Goal: Obtain resource: Obtain resource

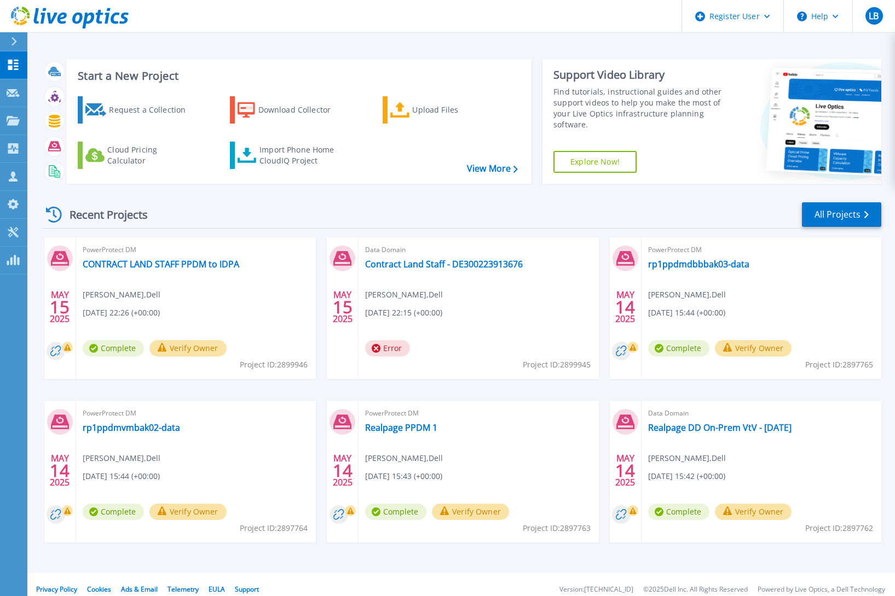
click at [448, 217] on div "Recent Projects All Projects" at bounding box center [461, 214] width 839 height 27
click at [306, 168] on link "Import Phone Home CloudIQ Project" at bounding box center [289, 155] width 118 height 27
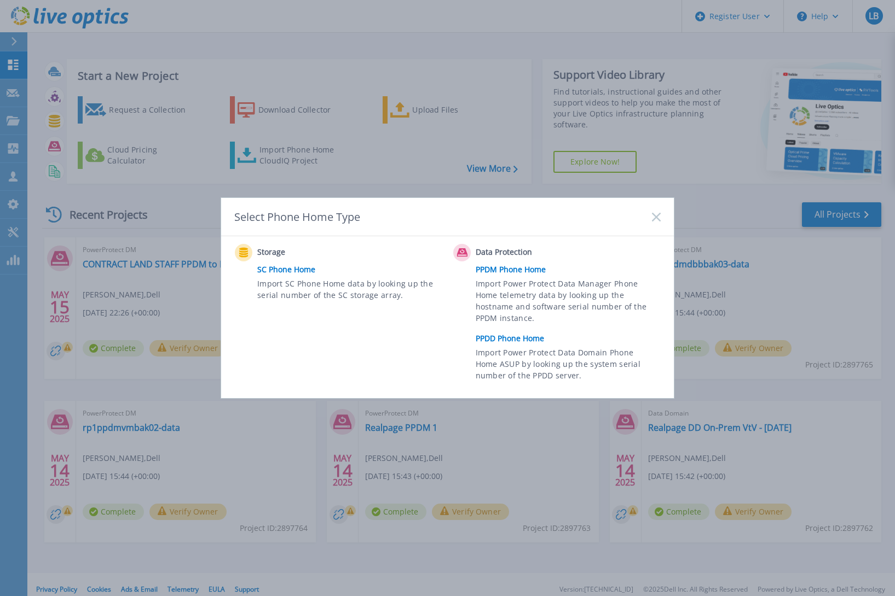
click at [517, 335] on link "PPDD Phone Home" at bounding box center [570, 338] width 190 height 16
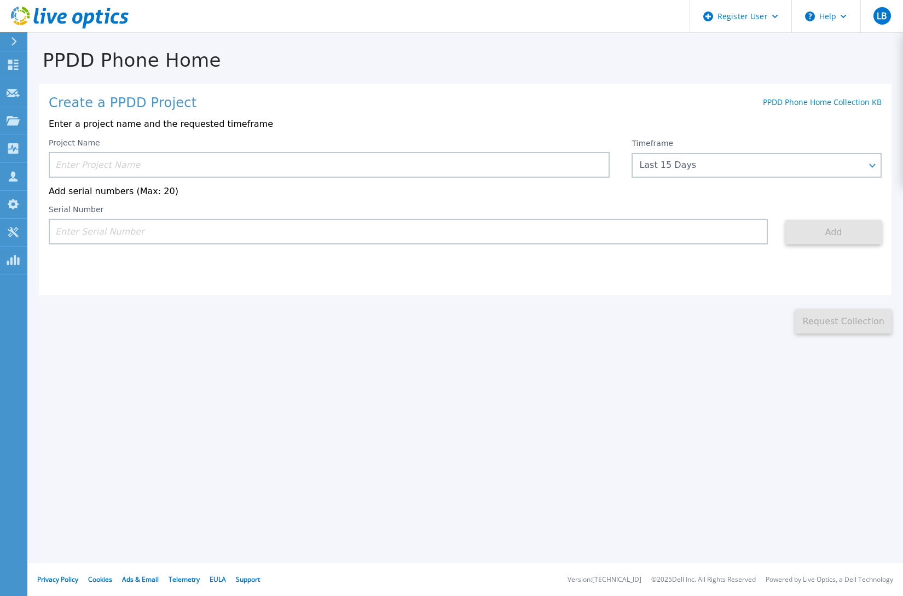
click at [272, 170] on input at bounding box center [329, 165] width 561 height 26
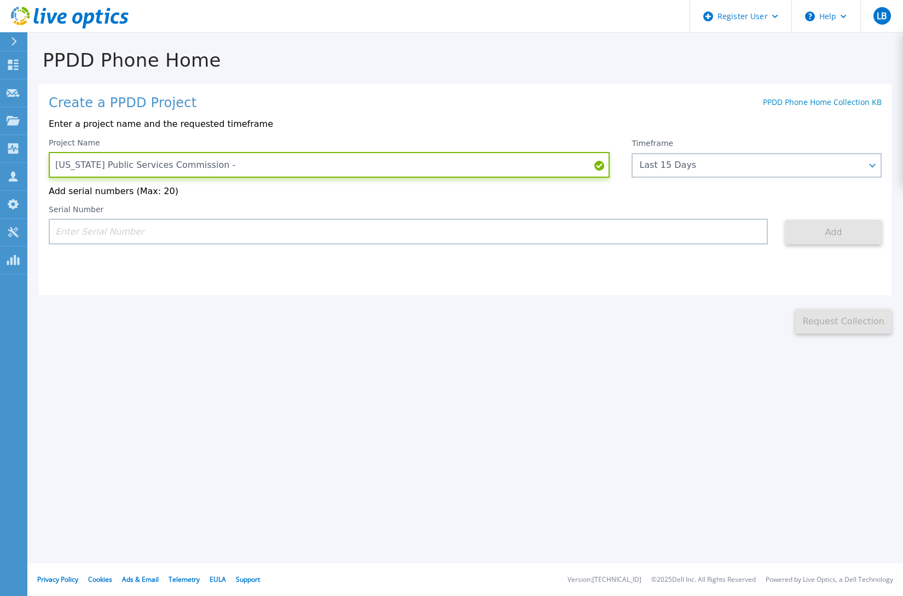
paste input "DE300220783300"
type input "Arkansas Public Services Commission - DE300220783300"
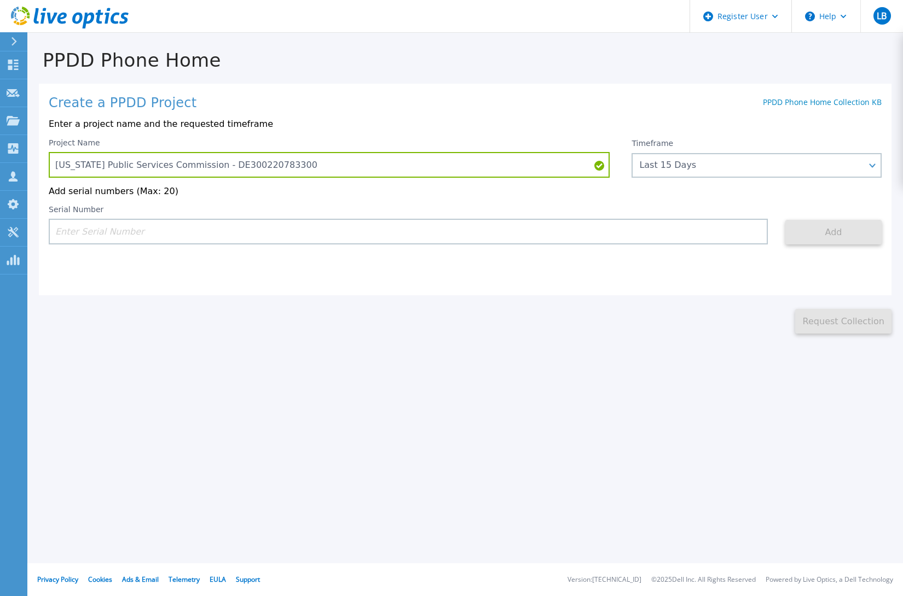
paste input "DE300220783300"
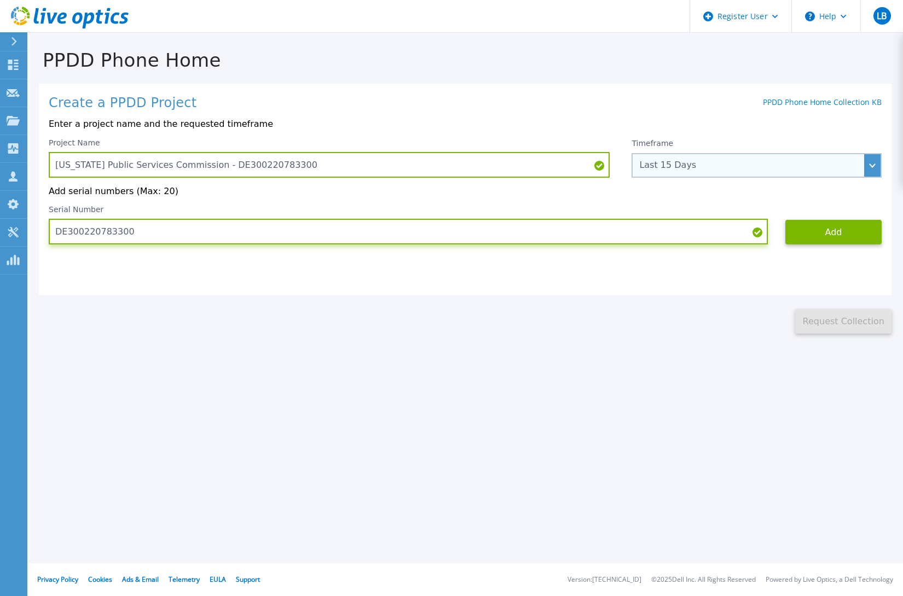
type input "DE300220783300"
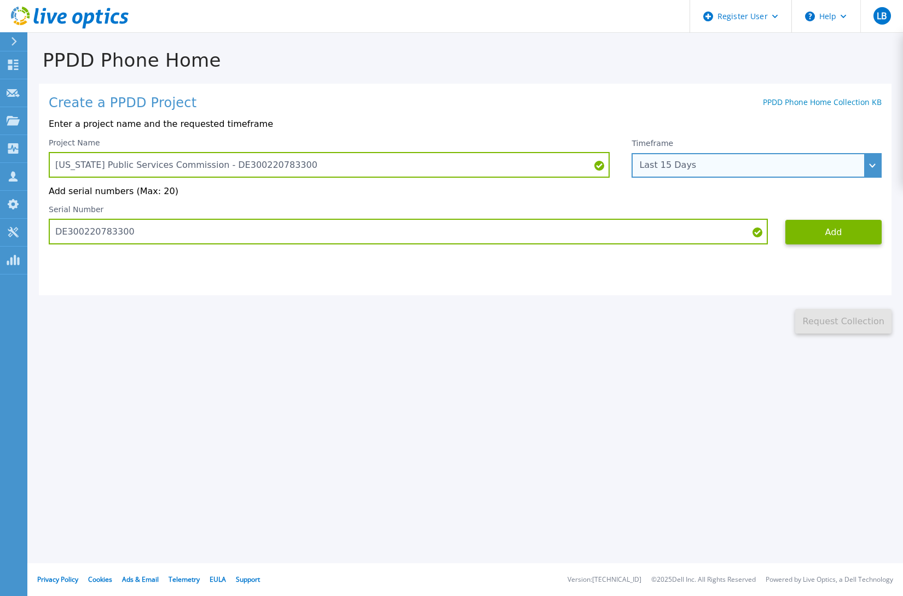
click at [658, 165] on div "Last 15 Days" at bounding box center [750, 165] width 223 height 10
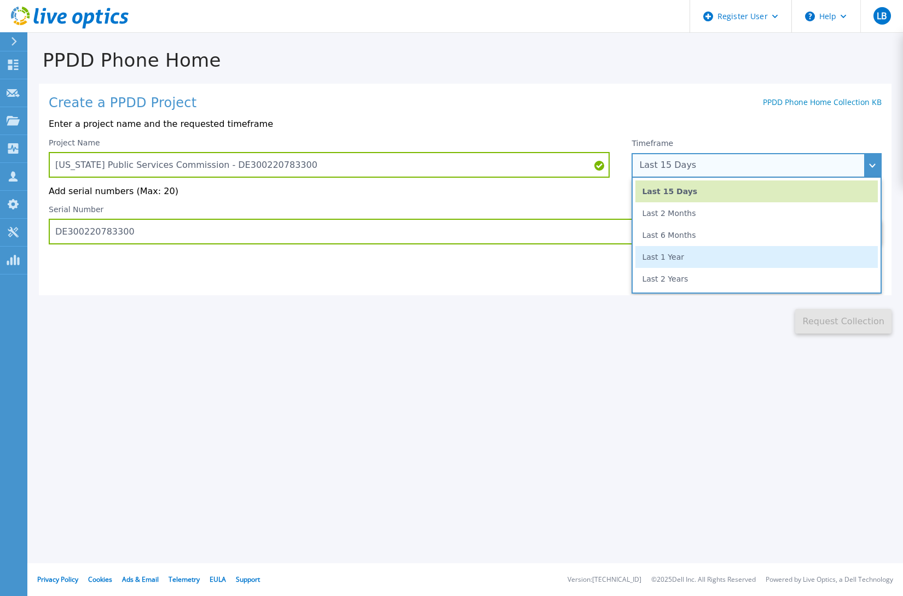
click at [707, 254] on li "Last 1 Year" at bounding box center [756, 257] width 242 height 22
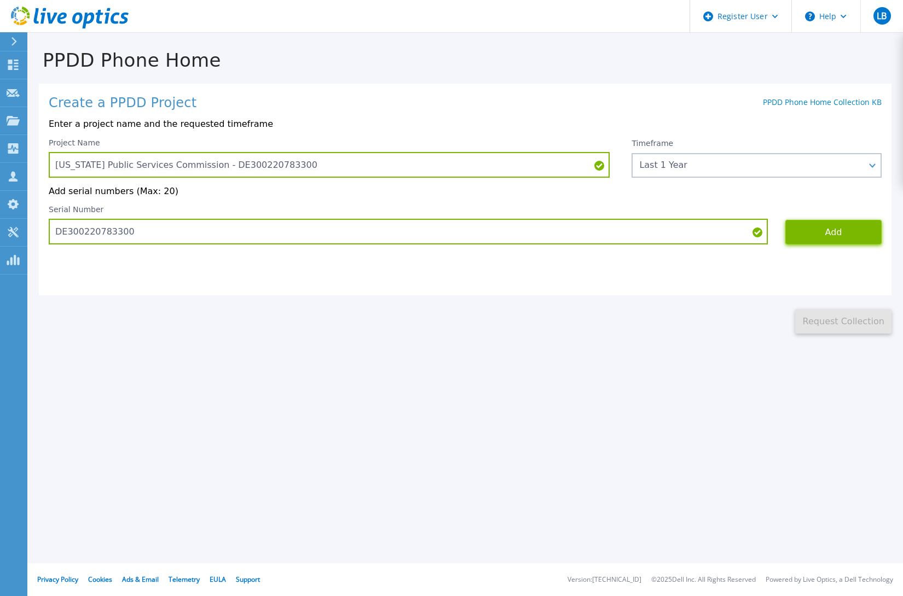
click at [837, 237] on button "Add" at bounding box center [833, 232] width 96 height 25
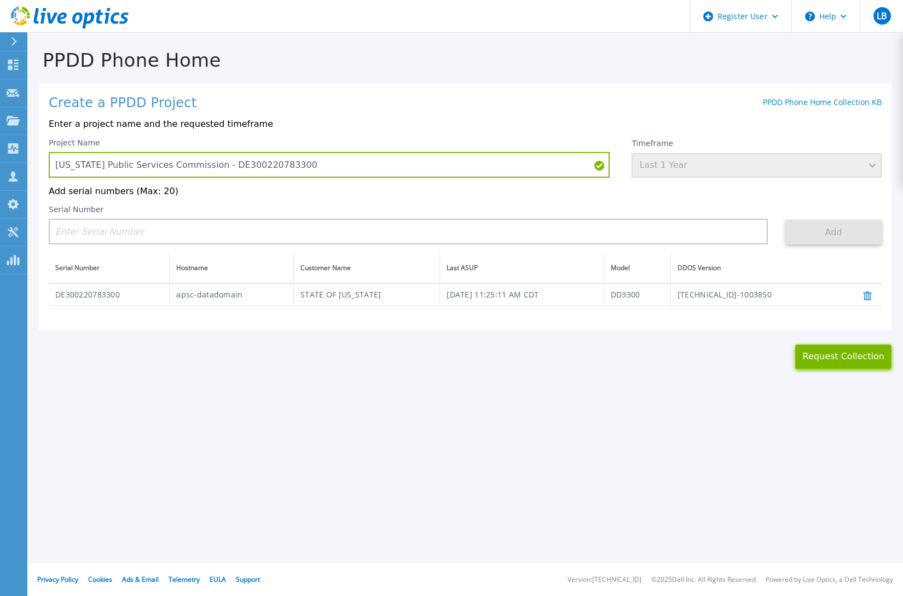
click at [826, 356] on button "Request Collection" at bounding box center [843, 357] width 96 height 25
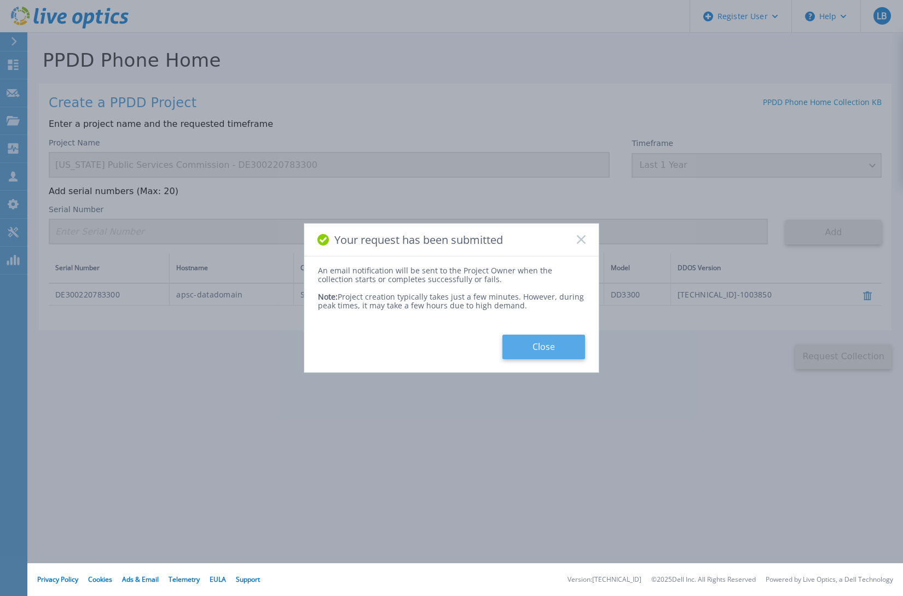
click at [581, 347] on button "Close" at bounding box center [543, 347] width 83 height 25
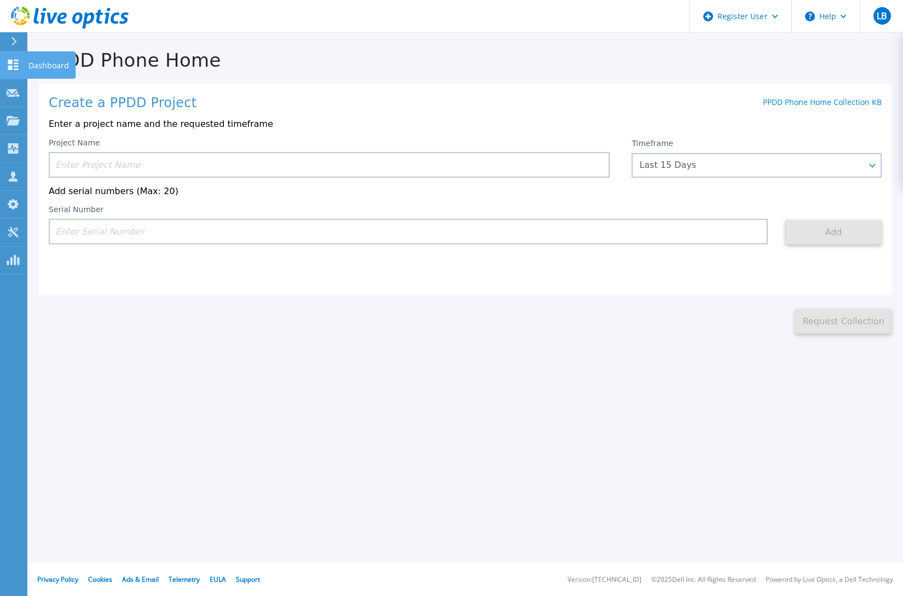
click at [19, 62] on icon at bounding box center [13, 65] width 13 height 10
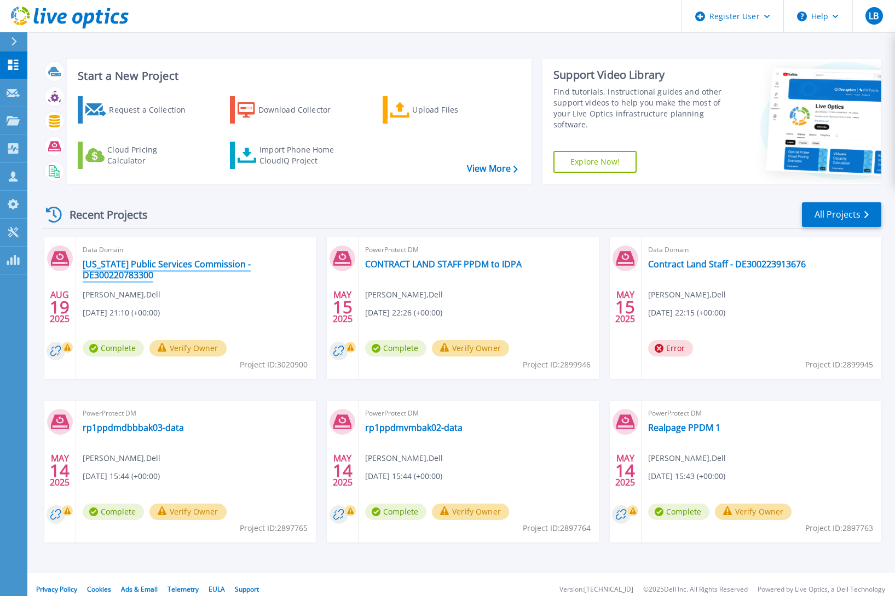
click at [141, 273] on link "[US_STATE] Public Services Commission - DE300220783300" at bounding box center [196, 270] width 227 height 22
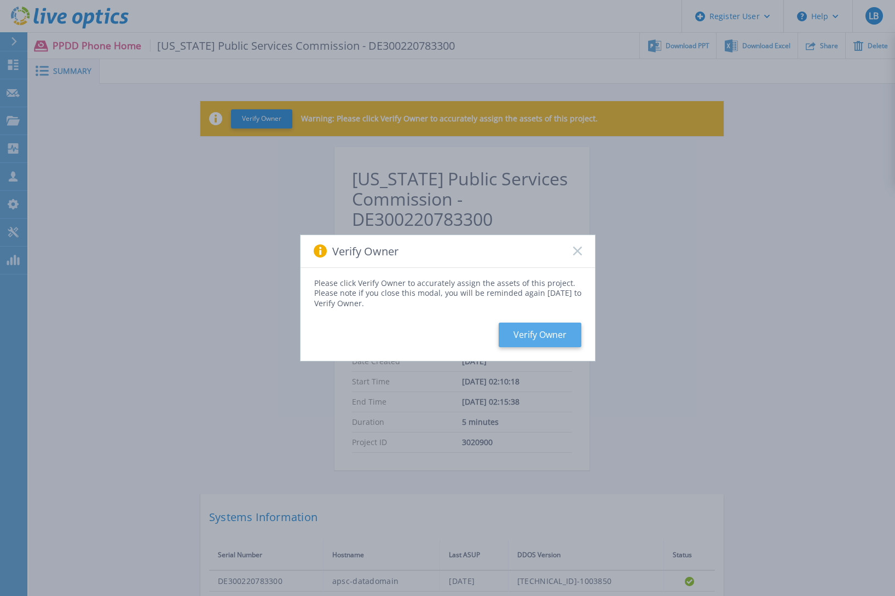
click at [541, 329] on button "Verify Owner" at bounding box center [539, 335] width 83 height 25
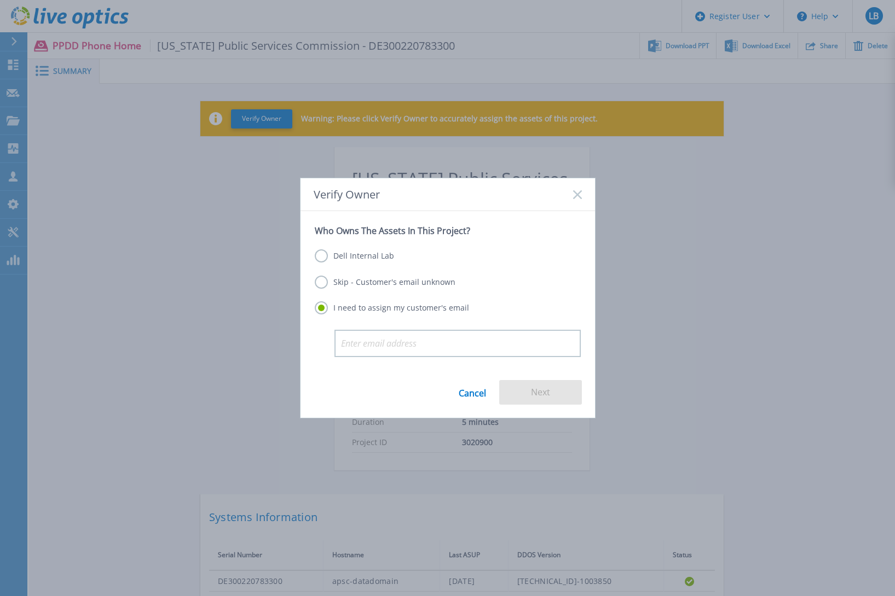
click at [356, 278] on label "Skip - Customer's email unknown" at bounding box center [385, 282] width 141 height 13
click at [0, 0] on input "Skip - Customer's email unknown" at bounding box center [0, 0] width 0 height 0
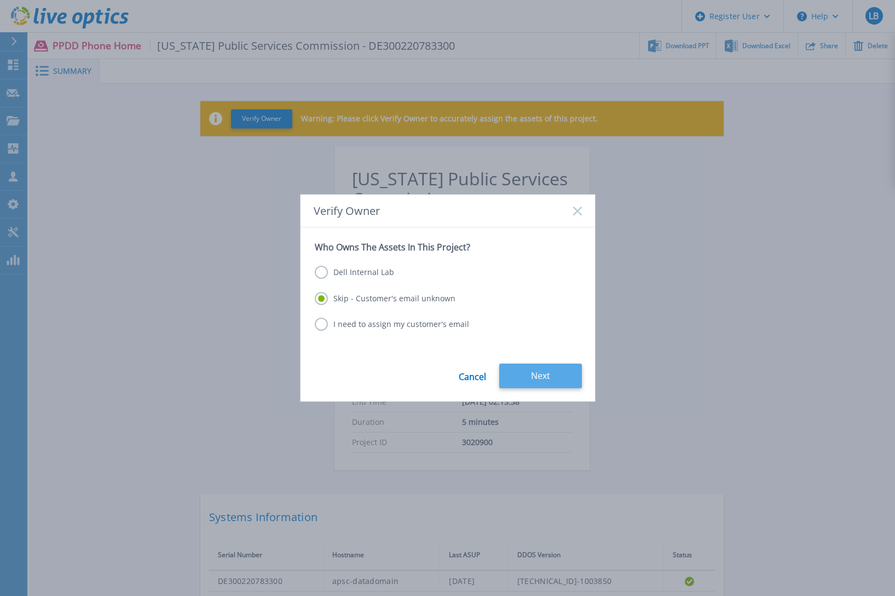
click at [556, 370] on button "Next" at bounding box center [540, 376] width 83 height 25
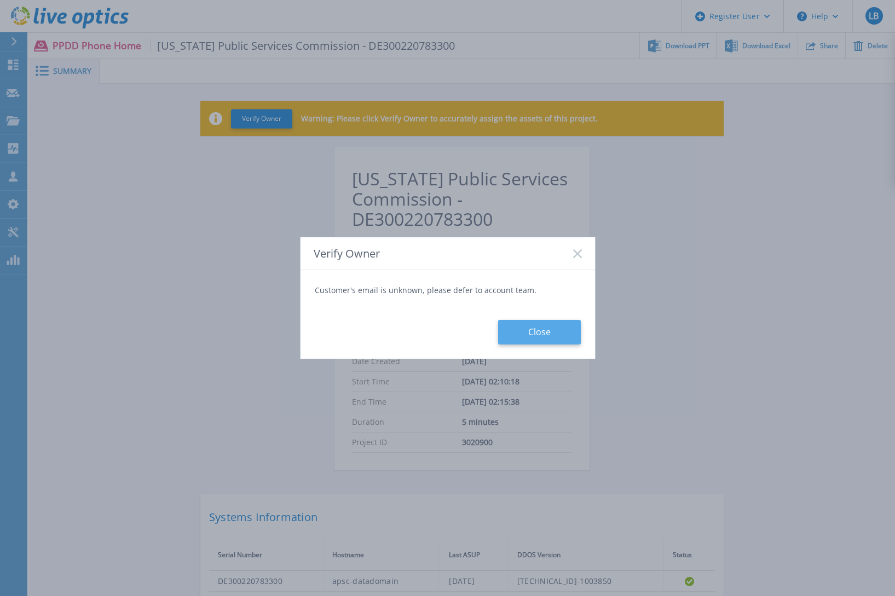
click at [539, 338] on button "Close" at bounding box center [539, 332] width 83 height 25
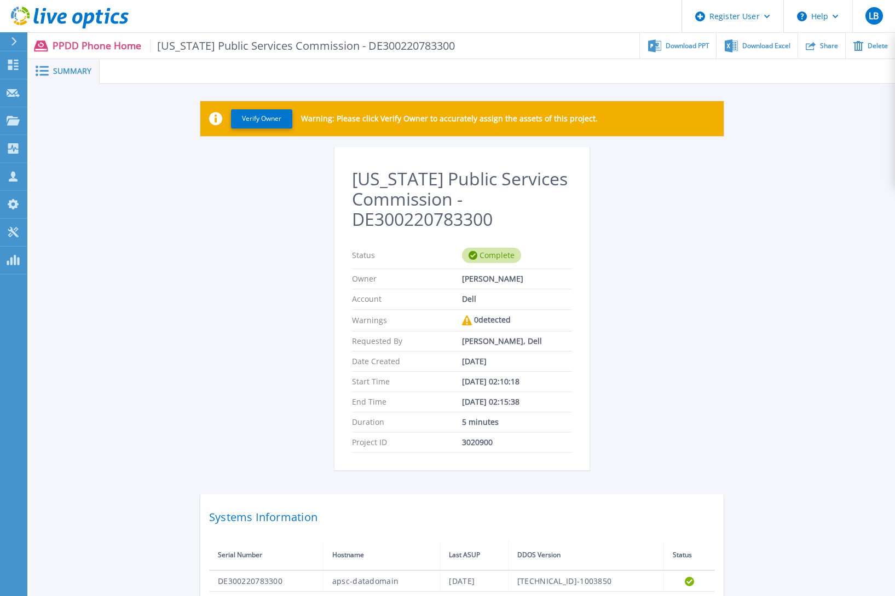
click at [666, 322] on div "[US_STATE] Public Services Commission - DE300220783300 Status Complete Owner [P…" at bounding box center [461, 374] width 523 height 454
click at [79, 193] on div "Verify Owner Warning: Please click Verify Owner to accurately assign the assets…" at bounding box center [462, 350] width 866 height 533
click at [681, 45] on span "Download PPT" at bounding box center [687, 45] width 44 height 7
